Goal: Check status: Check status

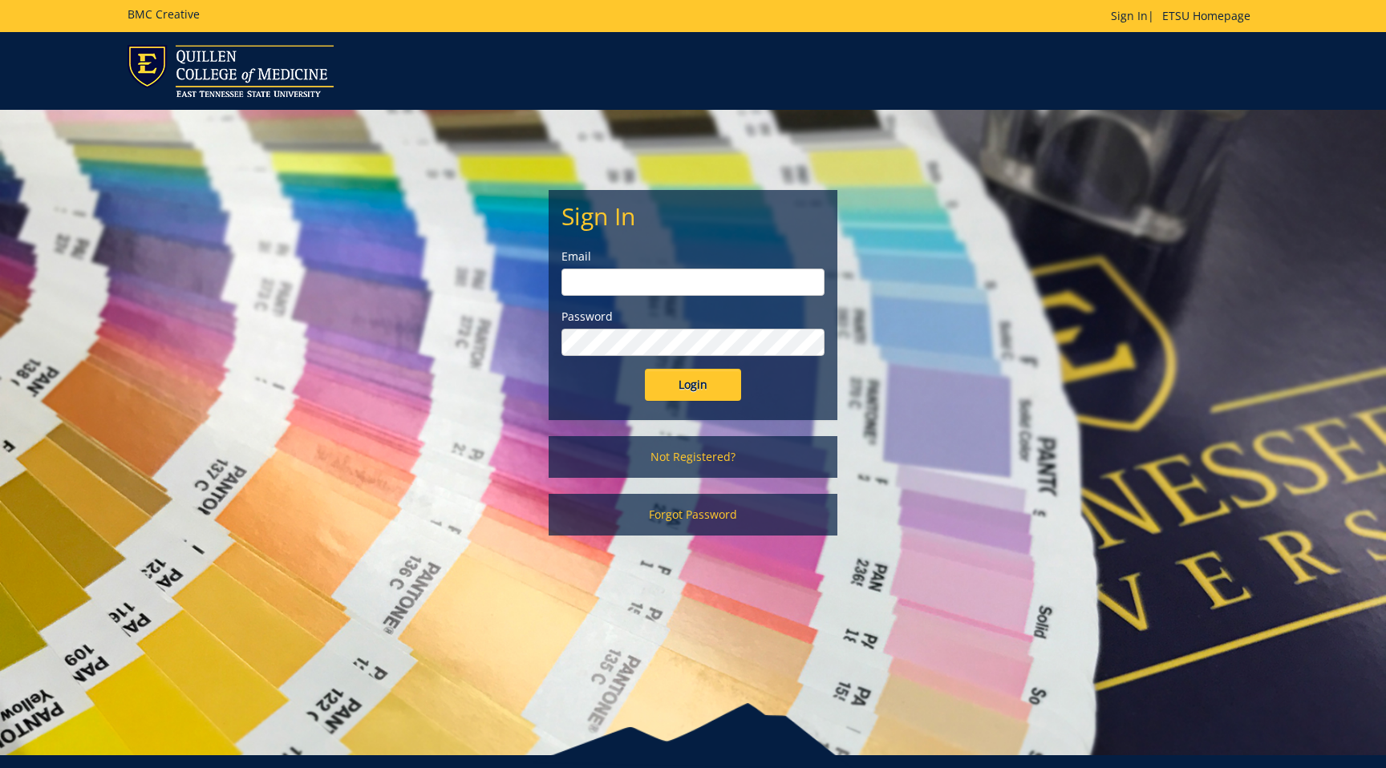
click at [633, 288] on input "email" at bounding box center [692, 282] width 263 height 27
type input "[EMAIL_ADDRESS][DOMAIN_NAME]"
click at [691, 405] on div "Sign In Email gaylorh@etsu.edu Password Login" at bounding box center [692, 305] width 287 height 229
click at [691, 398] on input "Login" at bounding box center [693, 385] width 96 height 32
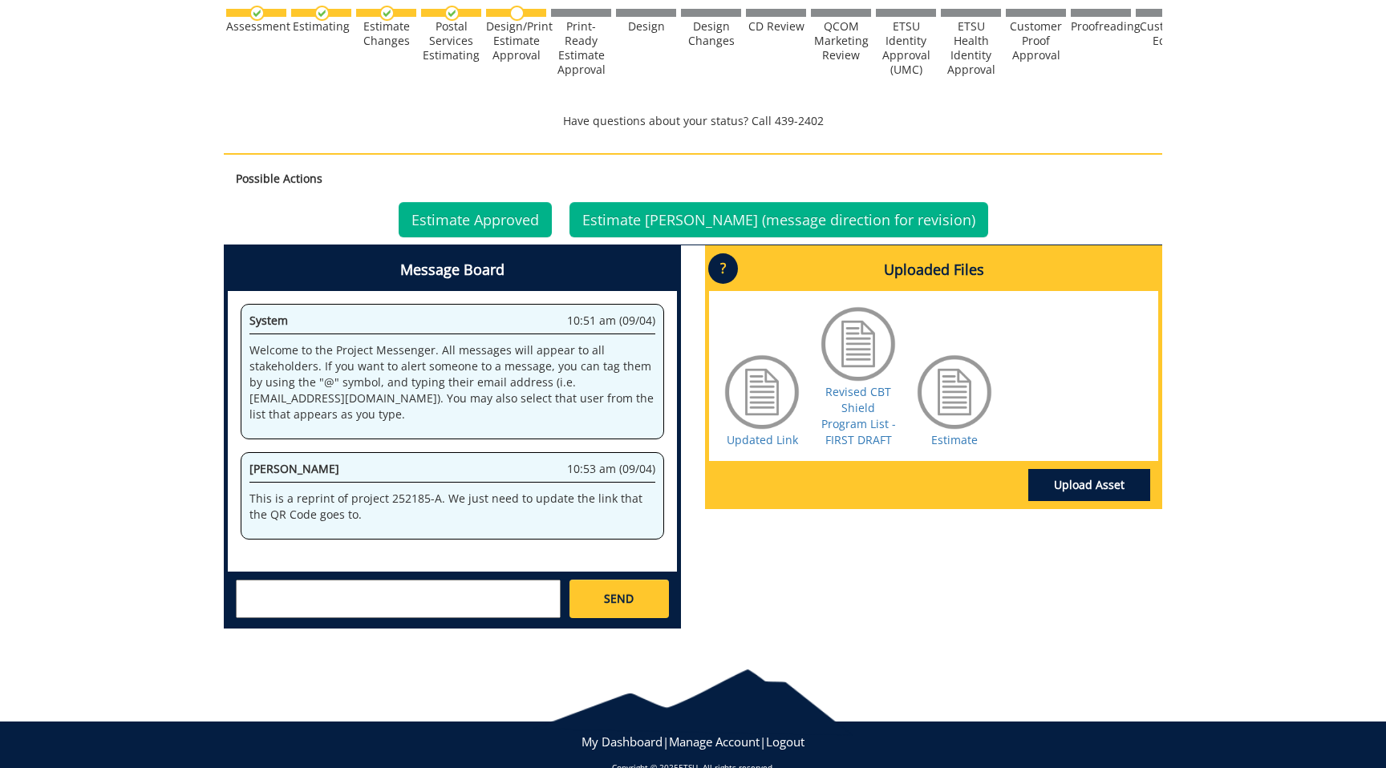
scroll to position [567, 0]
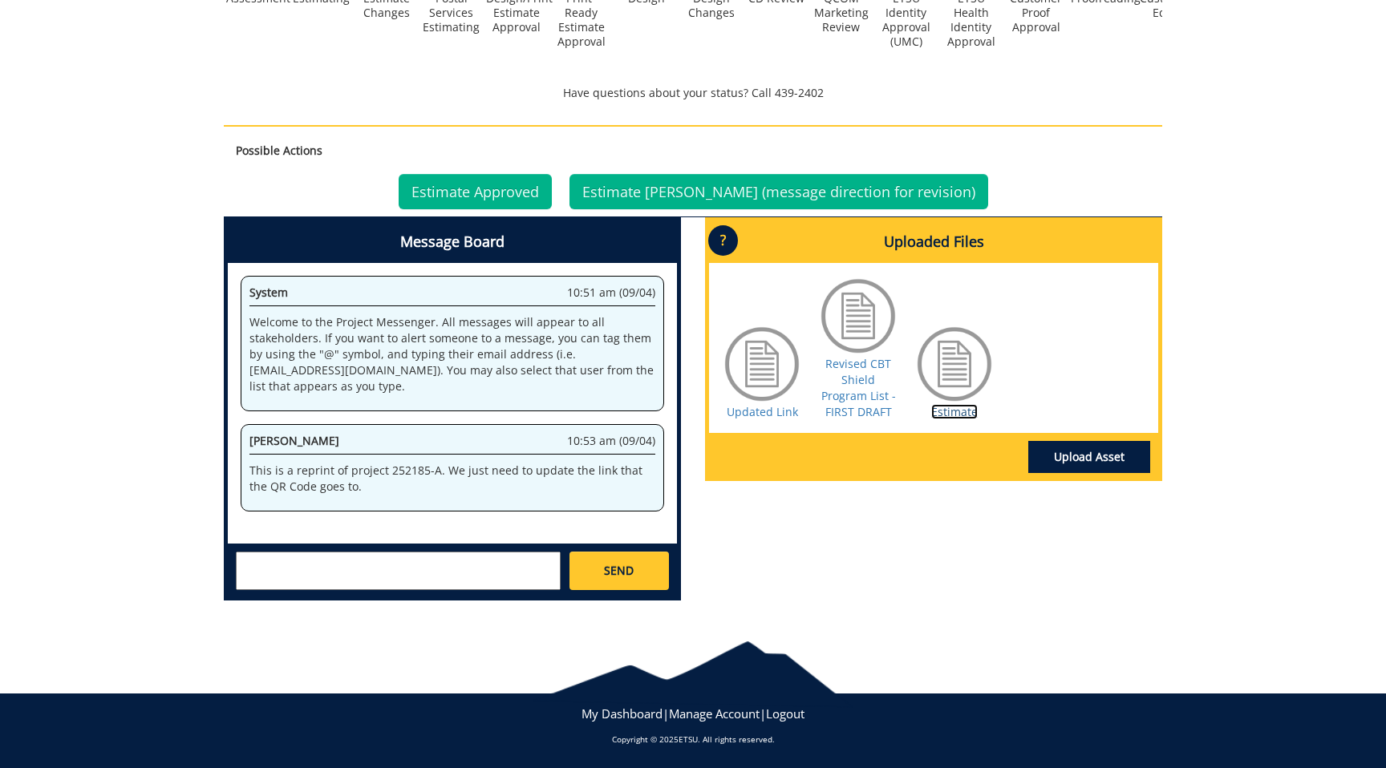
click at [941, 411] on link "Estimate" at bounding box center [954, 411] width 47 height 15
click at [862, 390] on link "Revised CBT Shield Program List - FIRST DRAFT" at bounding box center [858, 387] width 75 height 63
click at [516, 206] on link "Estimate Approved" at bounding box center [475, 191] width 153 height 35
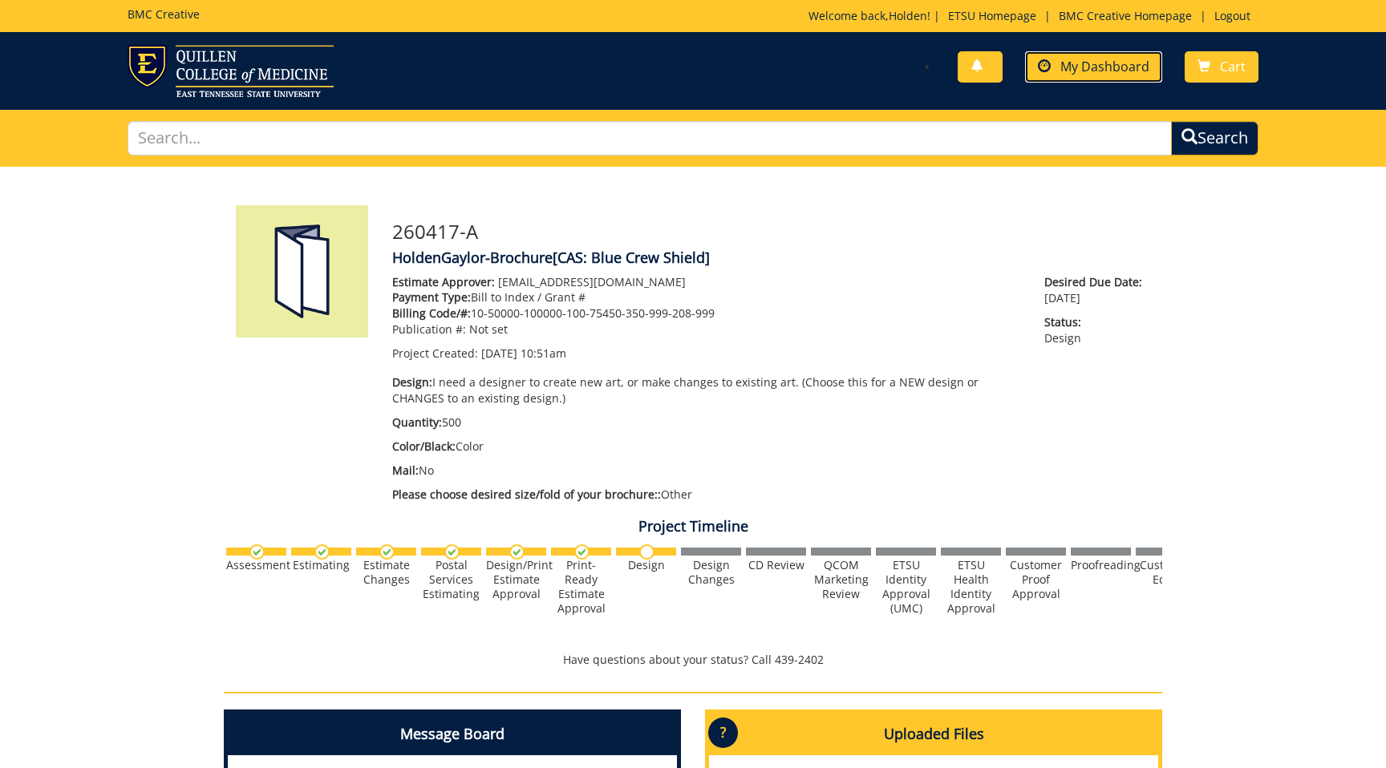
click at [1055, 80] on link "My Dashboard" at bounding box center [1093, 66] width 137 height 31
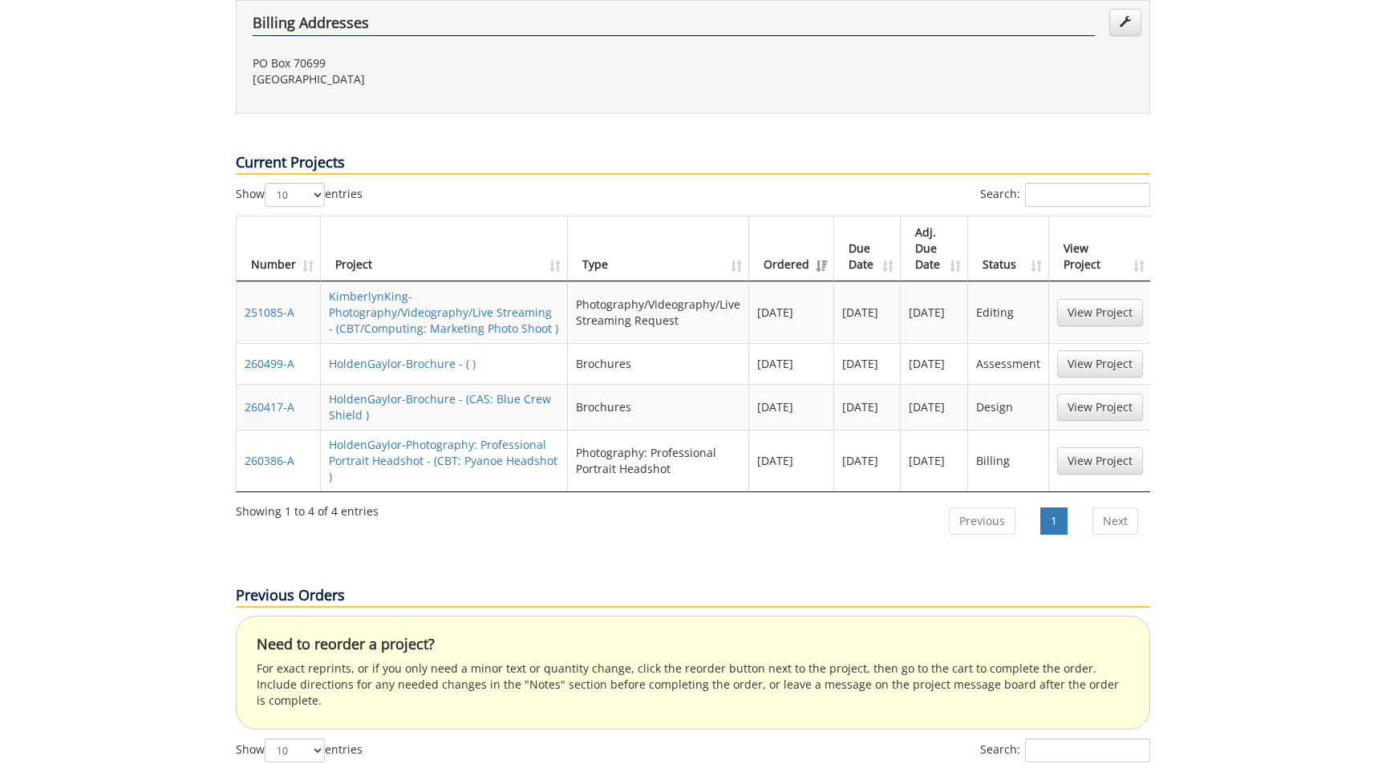
scroll to position [577, 0]
click at [1082, 397] on link "View Project" at bounding box center [1100, 410] width 86 height 27
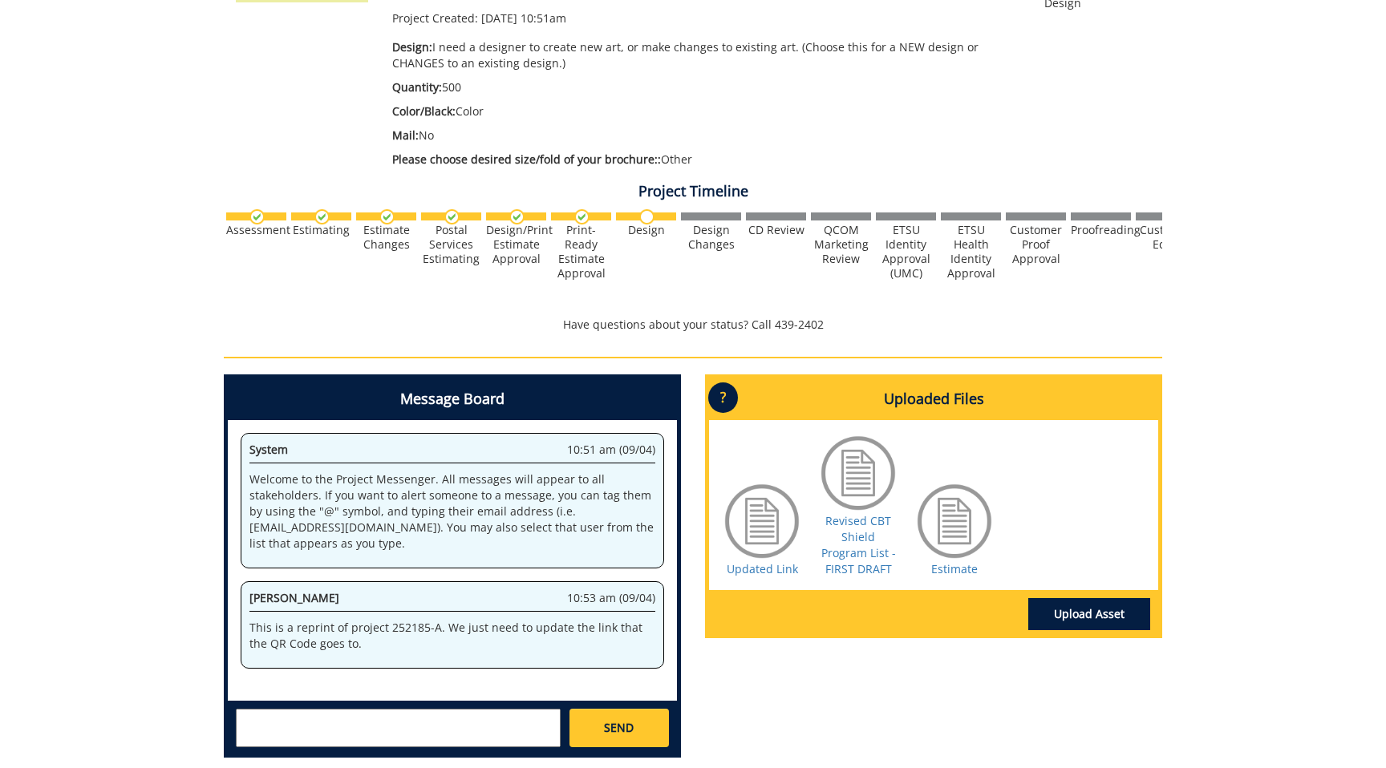
scroll to position [492, 0]
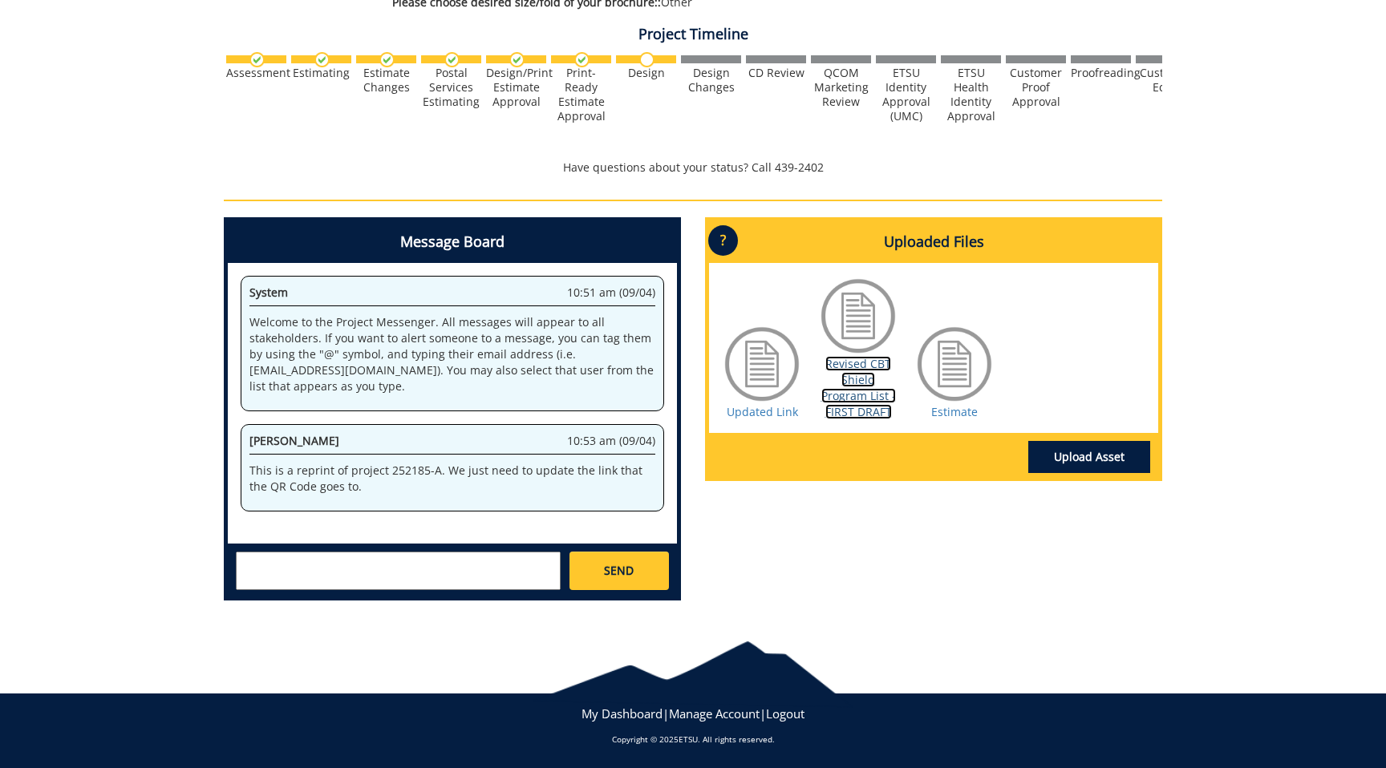
click at [874, 392] on link "Revised CBT Shield Program List - FIRST DRAFT" at bounding box center [858, 387] width 75 height 63
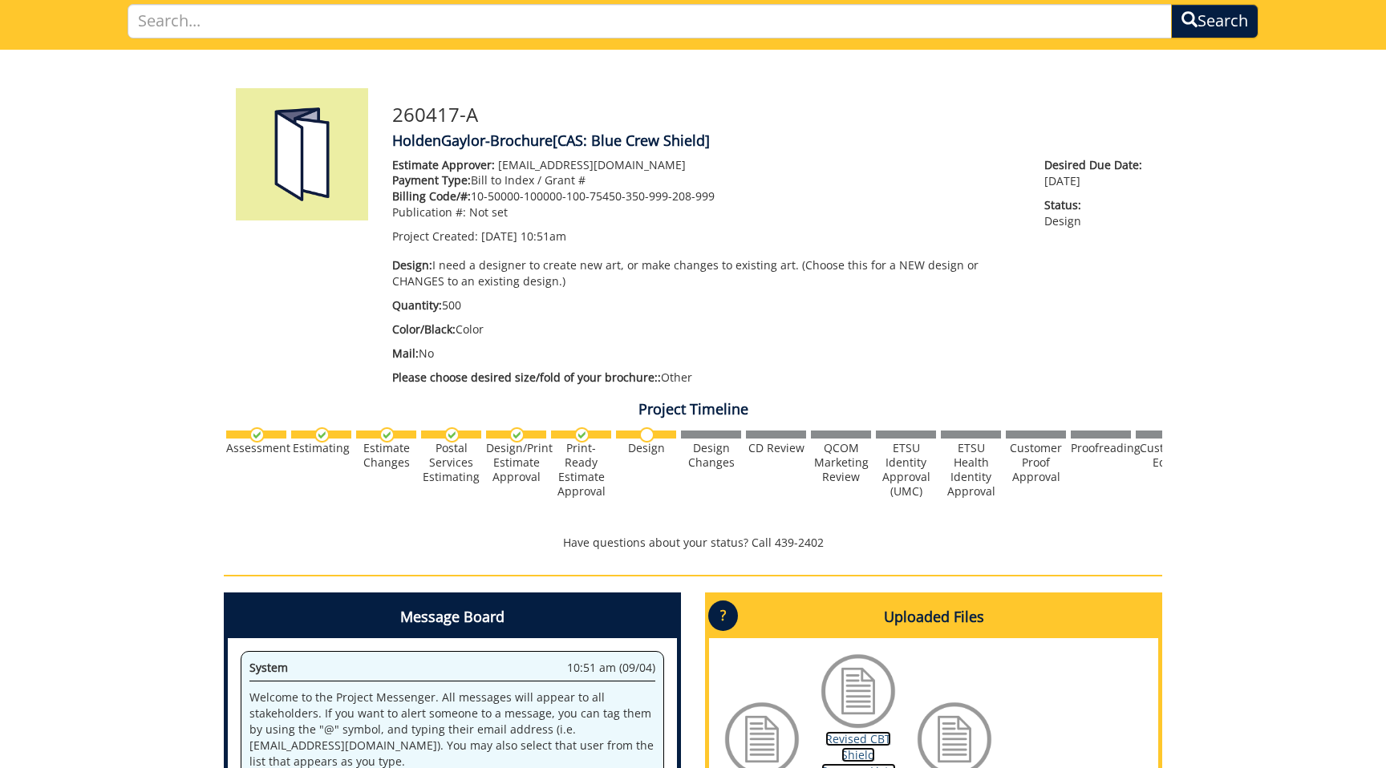
scroll to position [0, 0]
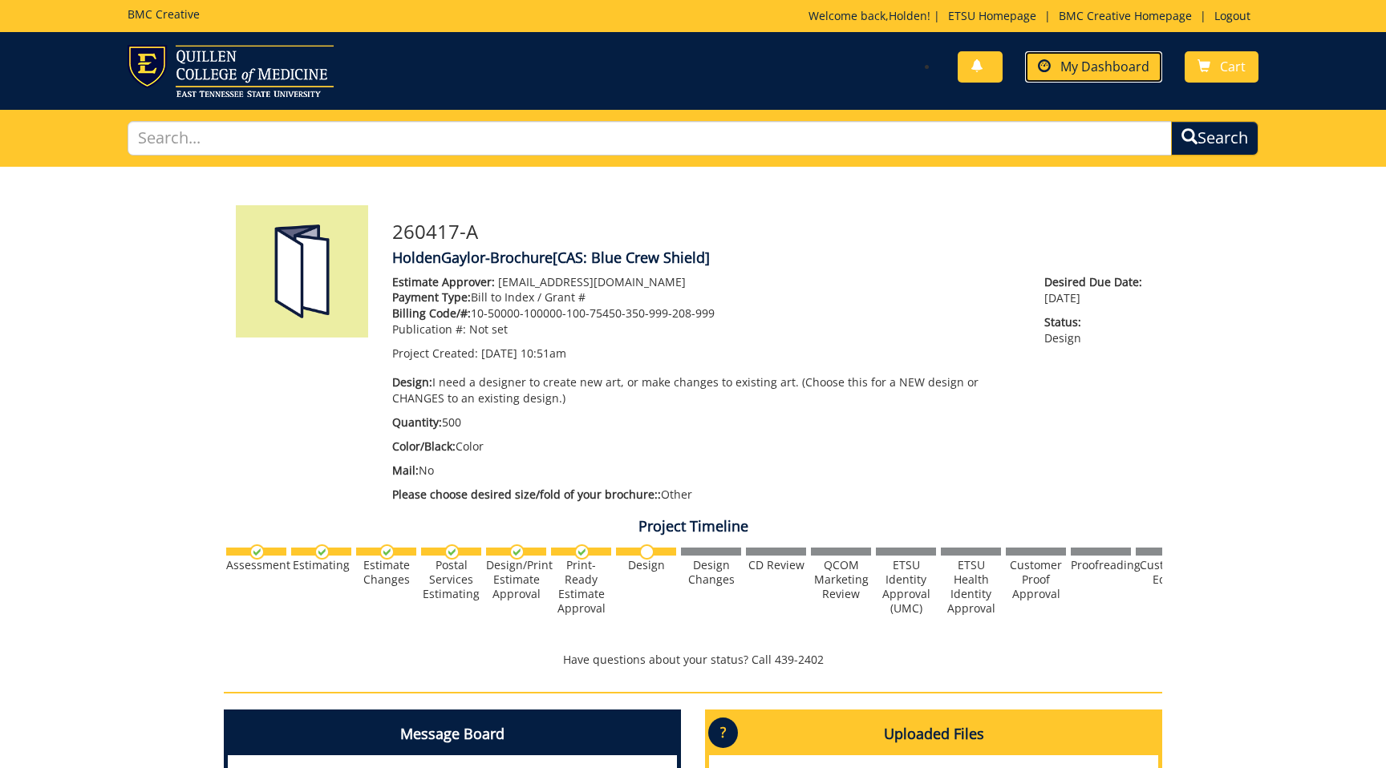
click at [1086, 65] on span "My Dashboard" at bounding box center [1104, 67] width 89 height 18
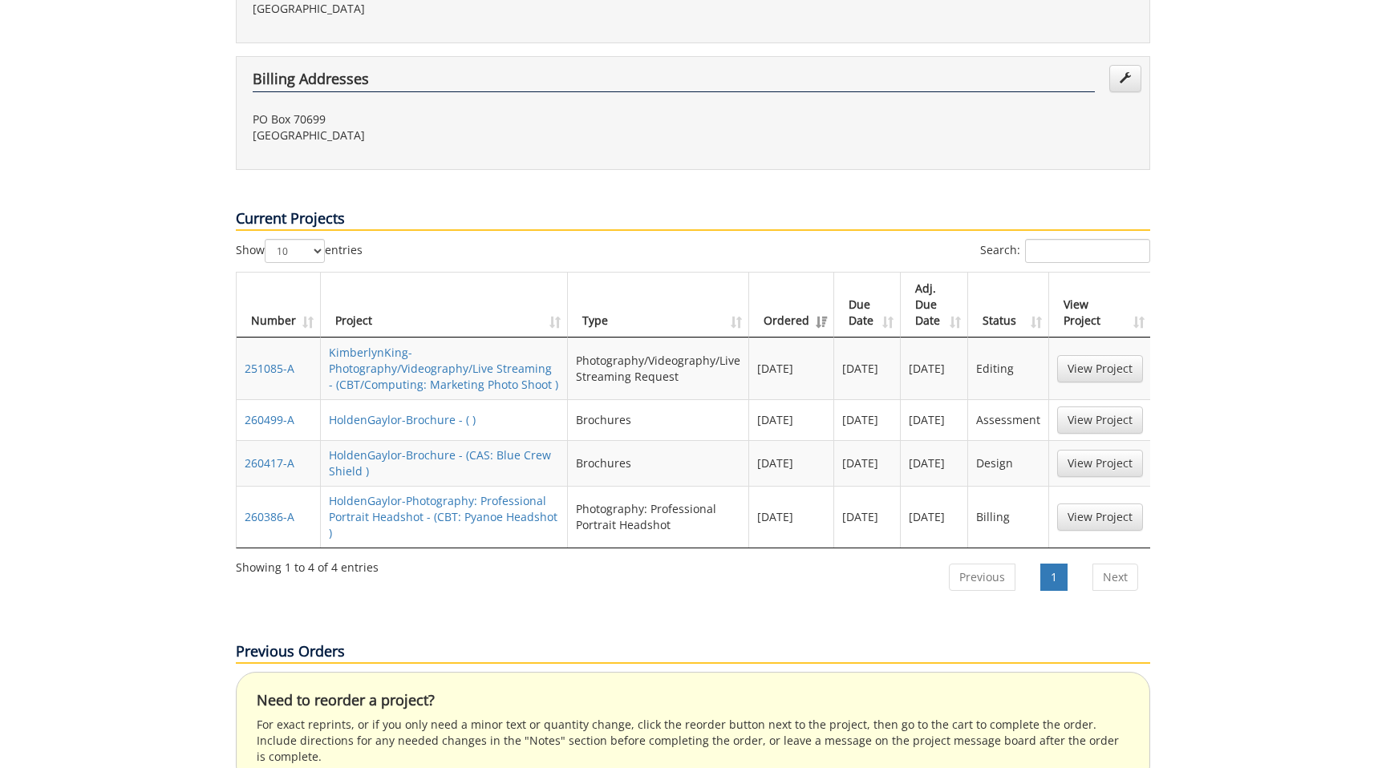
scroll to position [529, 0]
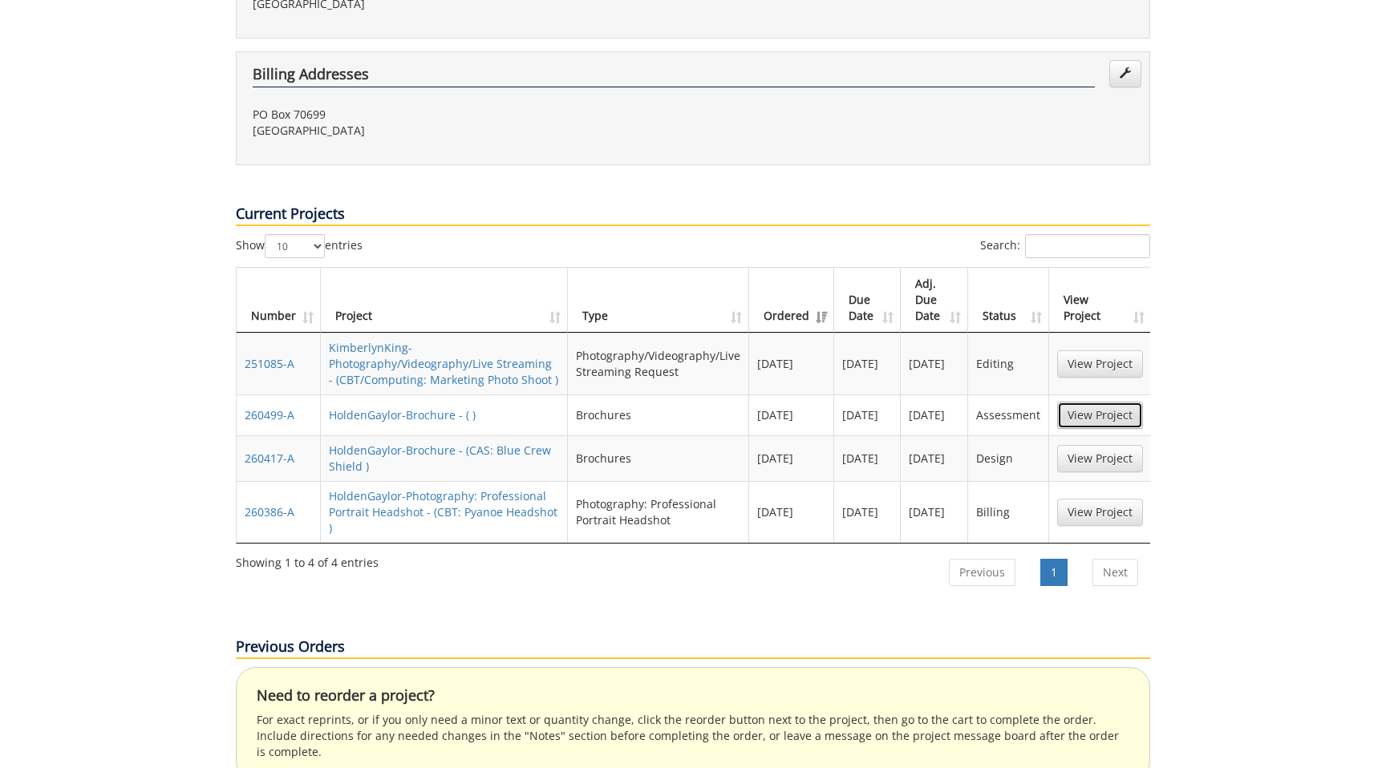
click at [1099, 402] on link "View Project" at bounding box center [1100, 415] width 86 height 27
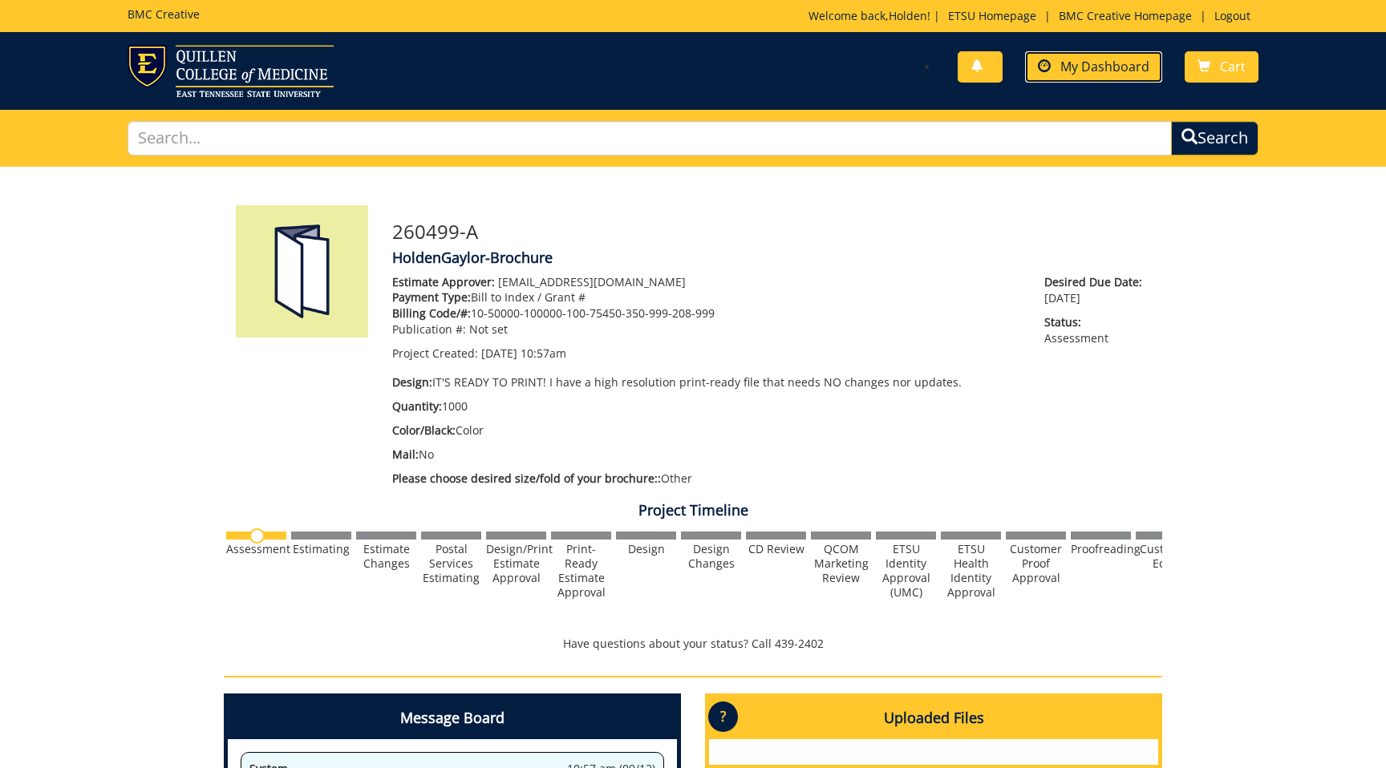
click at [1051, 70] on span at bounding box center [1044, 66] width 13 height 13
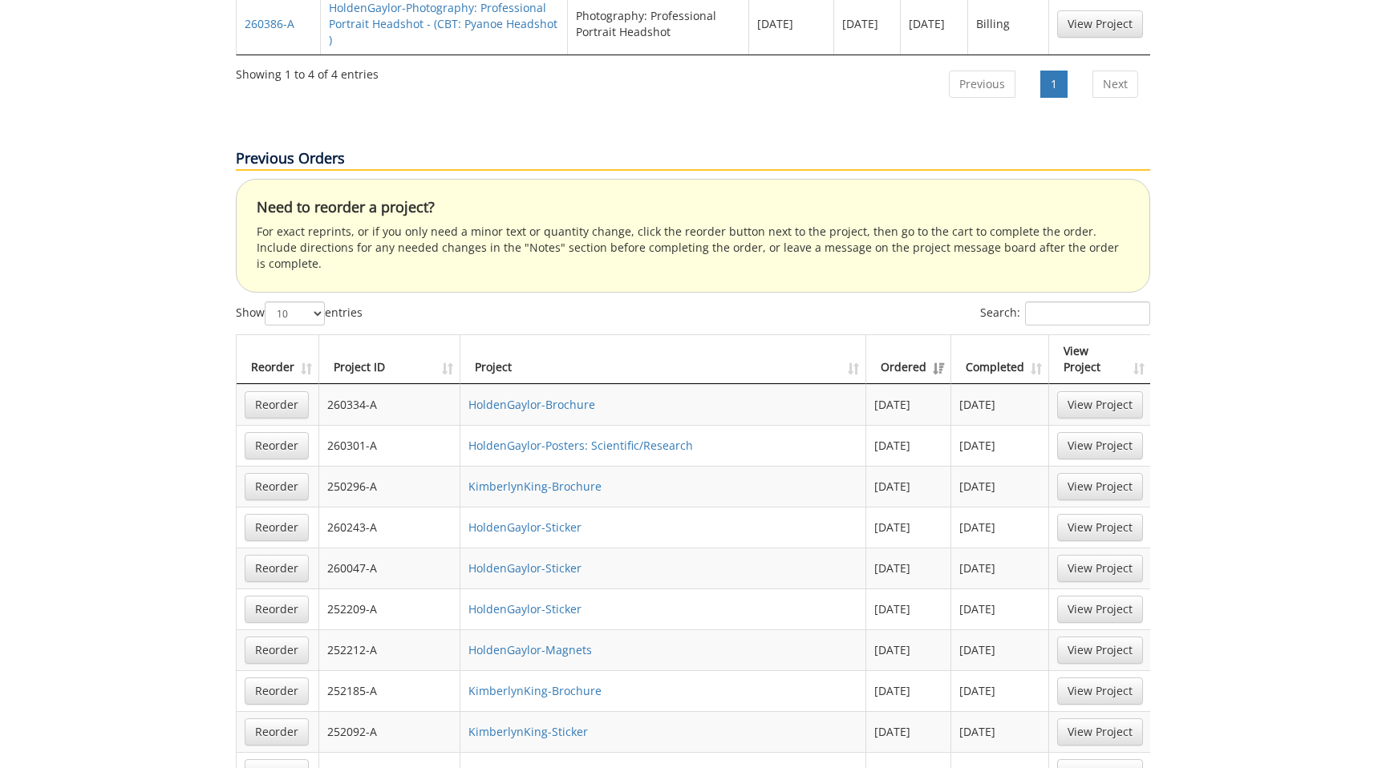
scroll to position [905, 0]
